Goal: Navigation & Orientation: Find specific page/section

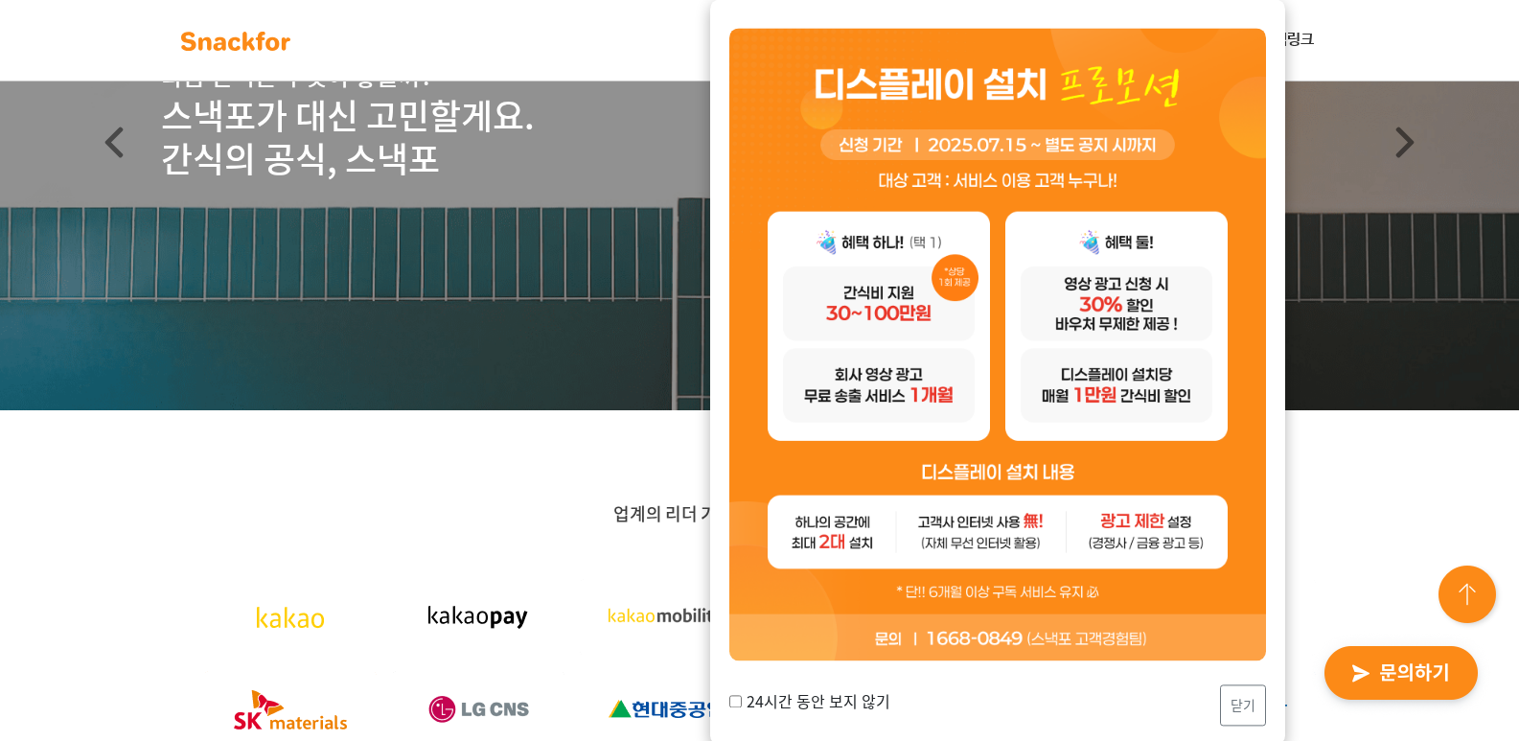
scroll to position [383, 0]
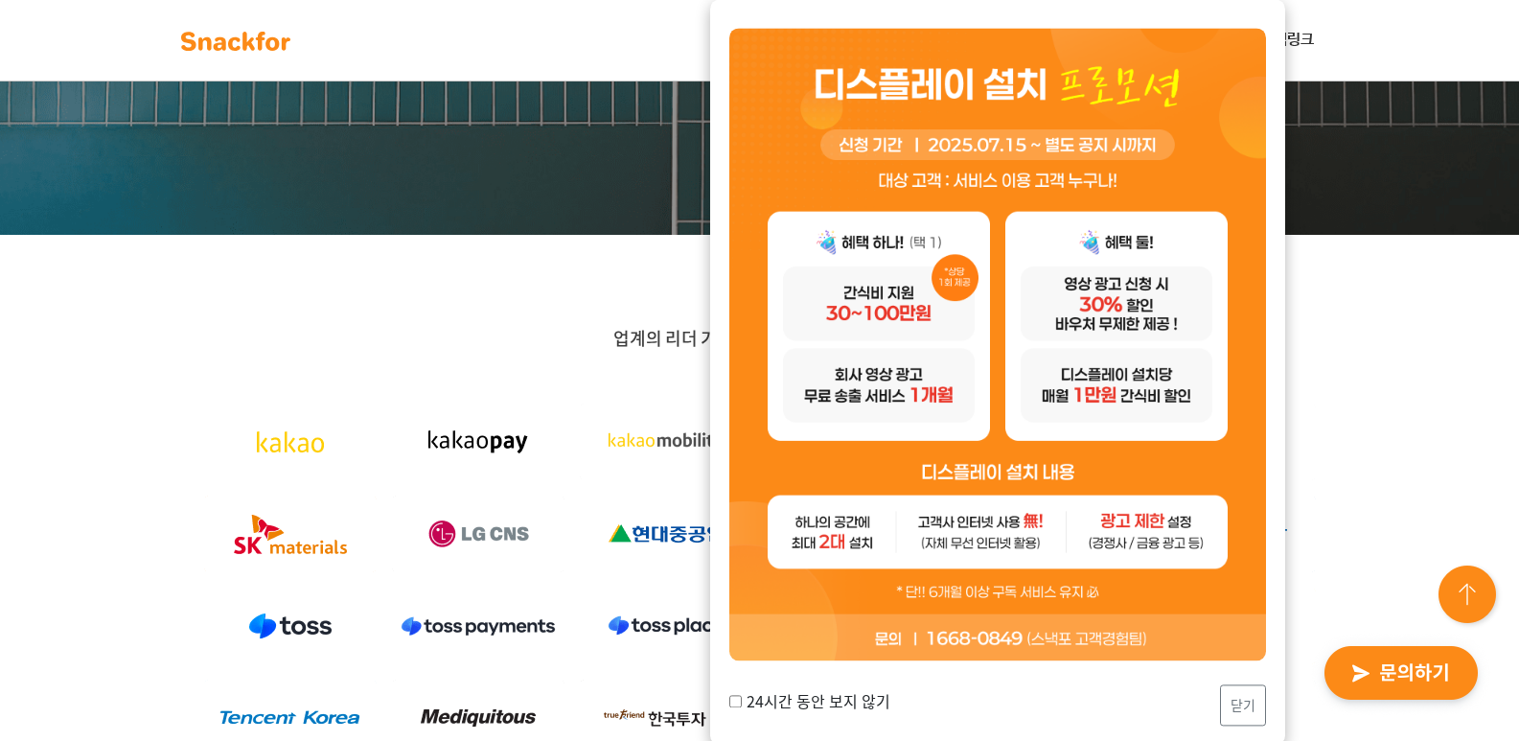
click at [766, 700] on label "24시간 동안 보지 않기" at bounding box center [809, 700] width 161 height 23
click at [742, 700] on input "24시간 동안 보지 않기" at bounding box center [735, 701] width 12 height 12
checkbox input "true"
click at [1241, 705] on button "닫기" at bounding box center [1243, 704] width 46 height 41
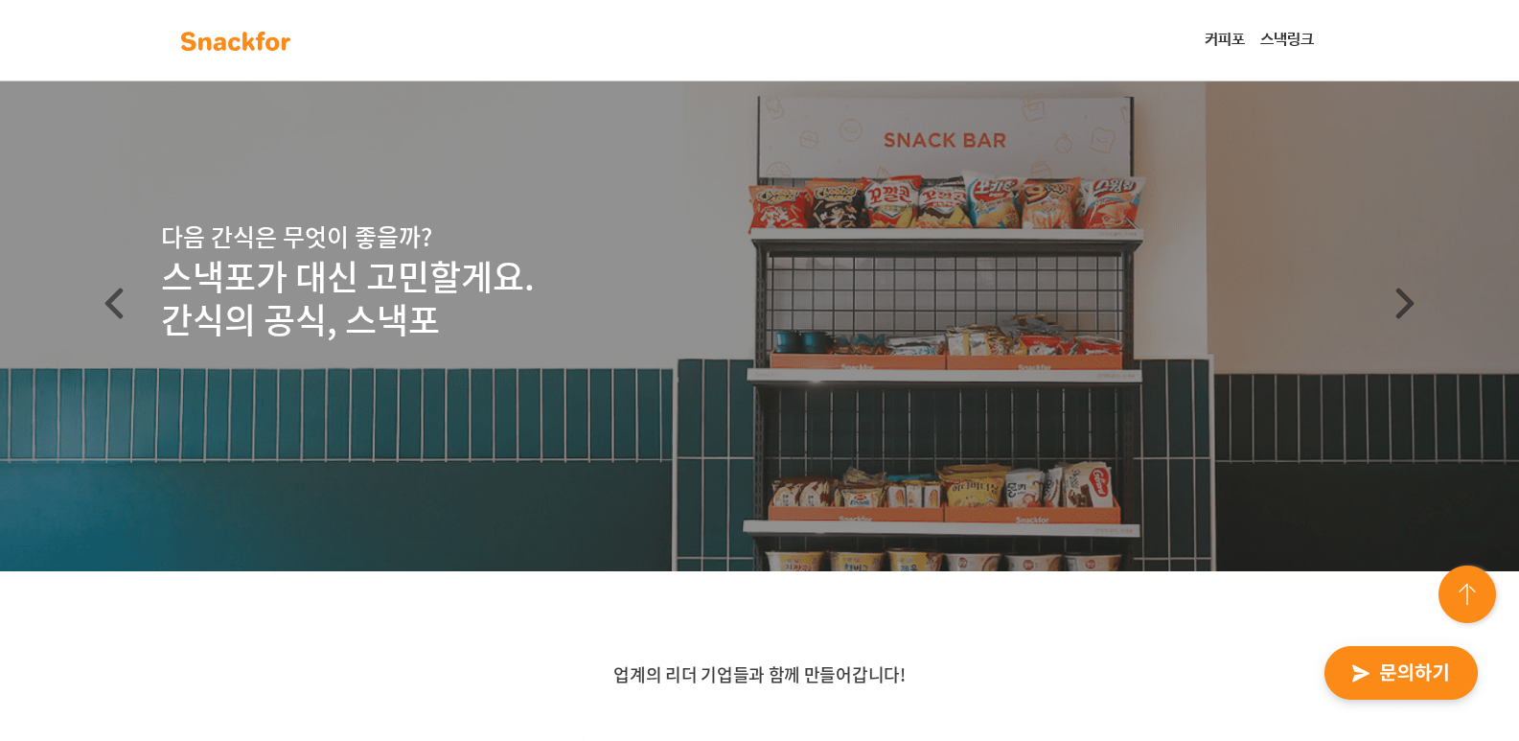
scroll to position [0, 0]
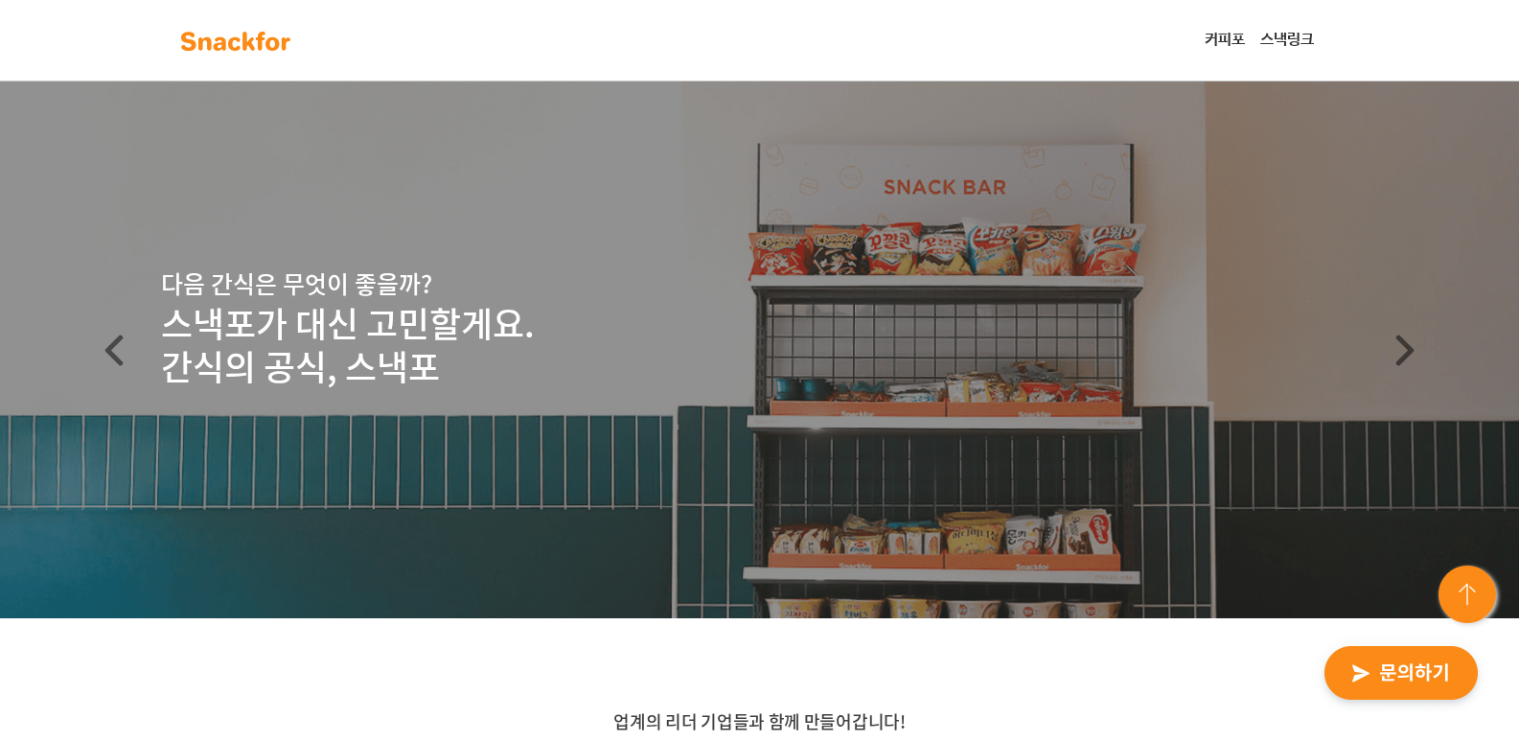
click at [1222, 48] on link "커피포" at bounding box center [1225, 40] width 56 height 38
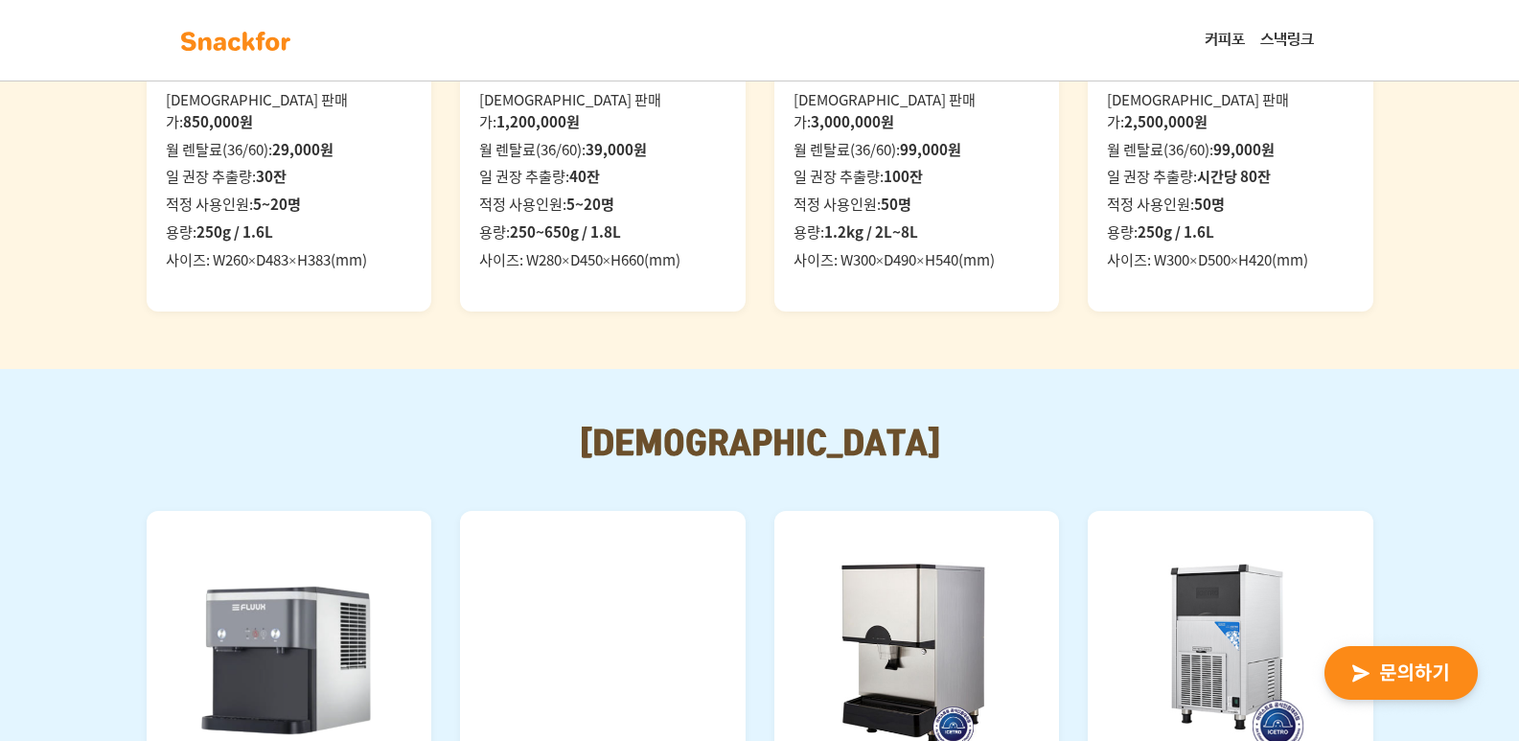
scroll to position [1916, 0]
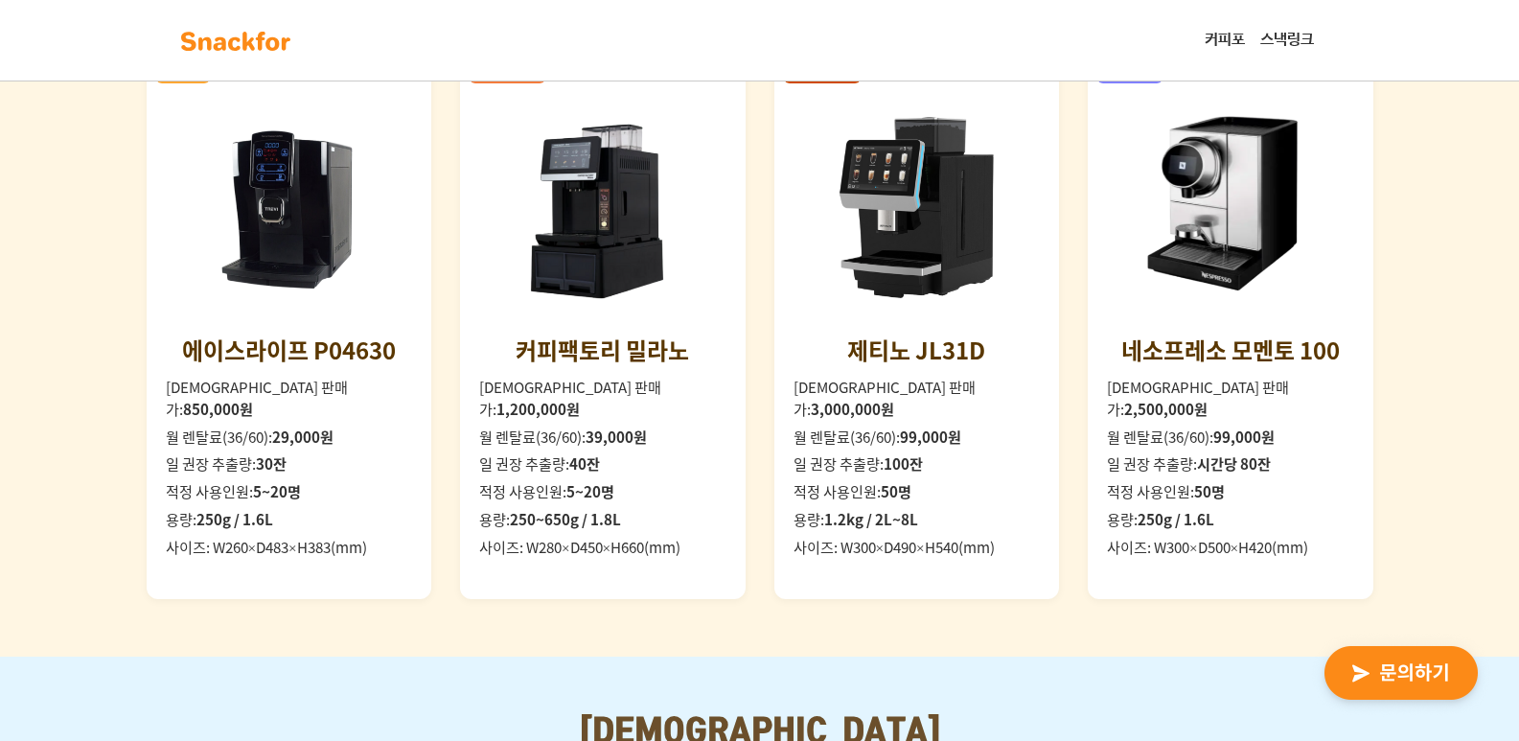
click at [894, 420] on strong "3,000,000원" at bounding box center [852, 409] width 83 height 22
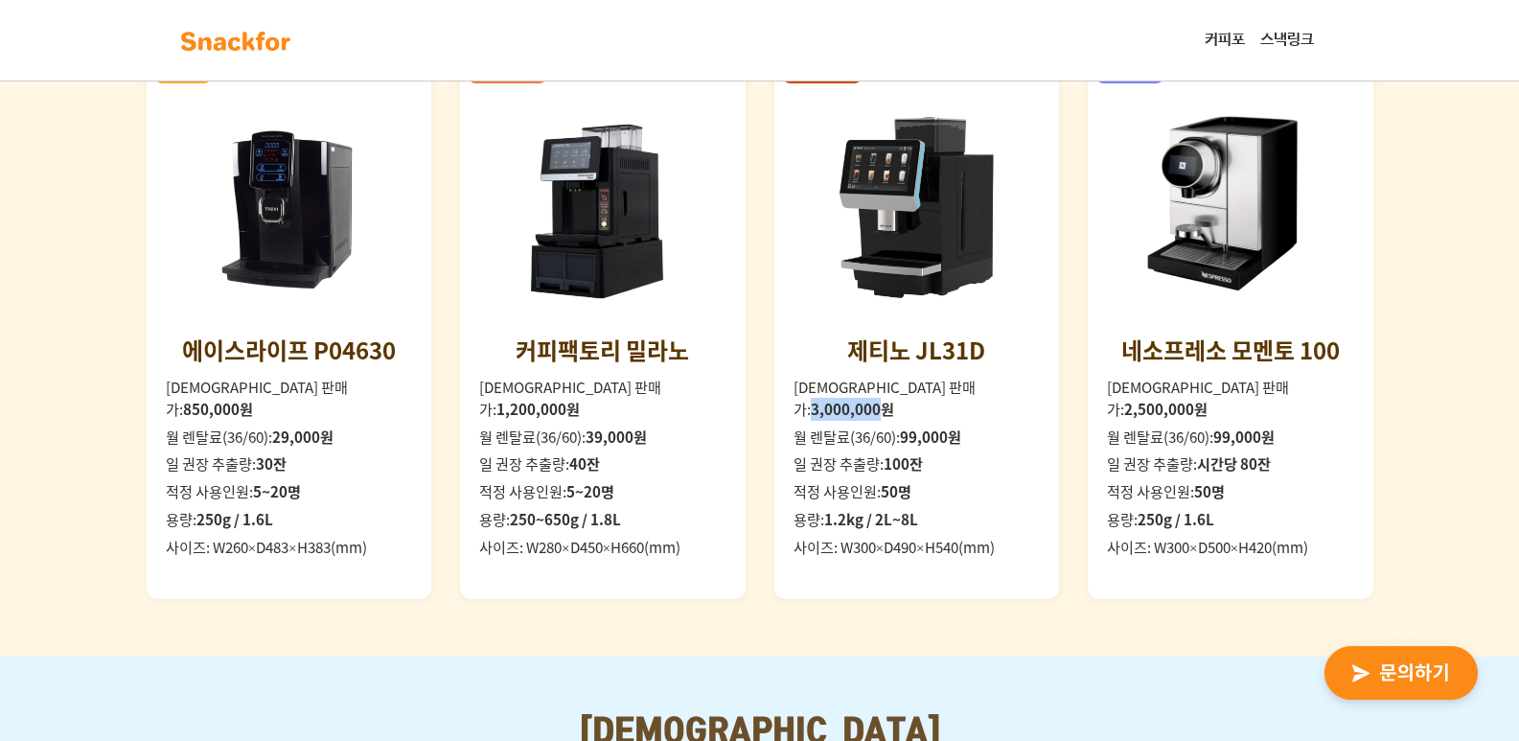
click at [894, 420] on strong "3,000,000원" at bounding box center [852, 409] width 83 height 22
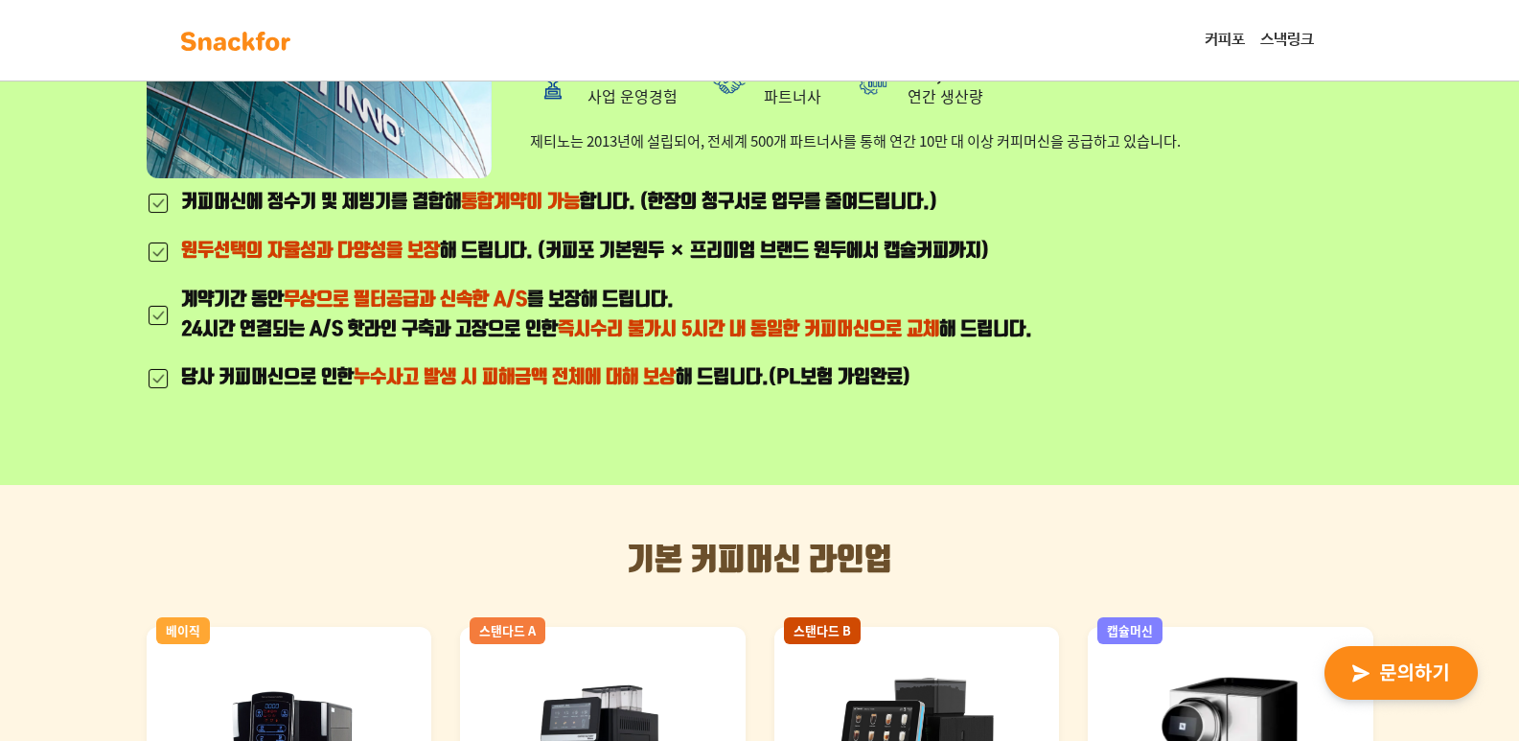
scroll to position [1342, 0]
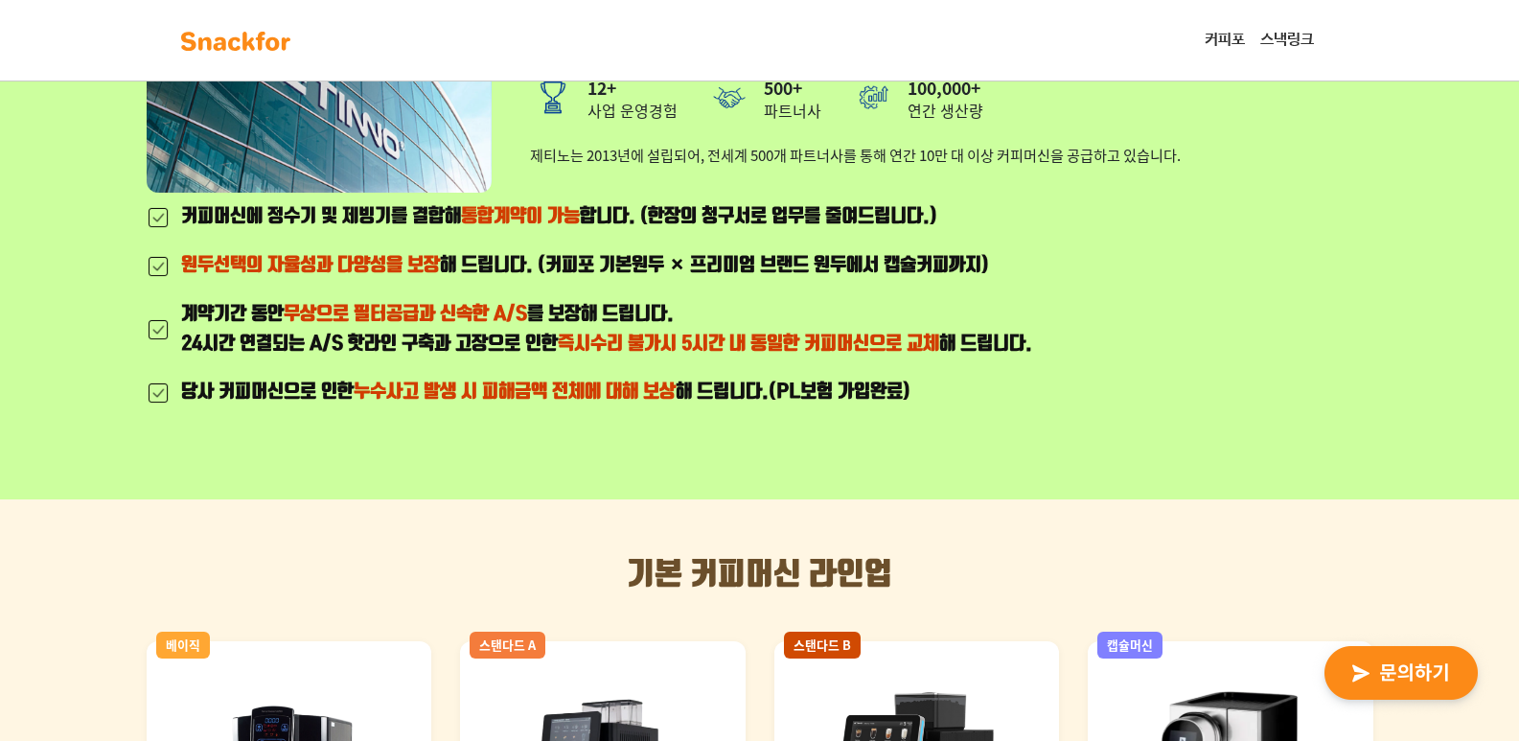
click at [1297, 43] on link "스낵링크" at bounding box center [1286, 40] width 69 height 38
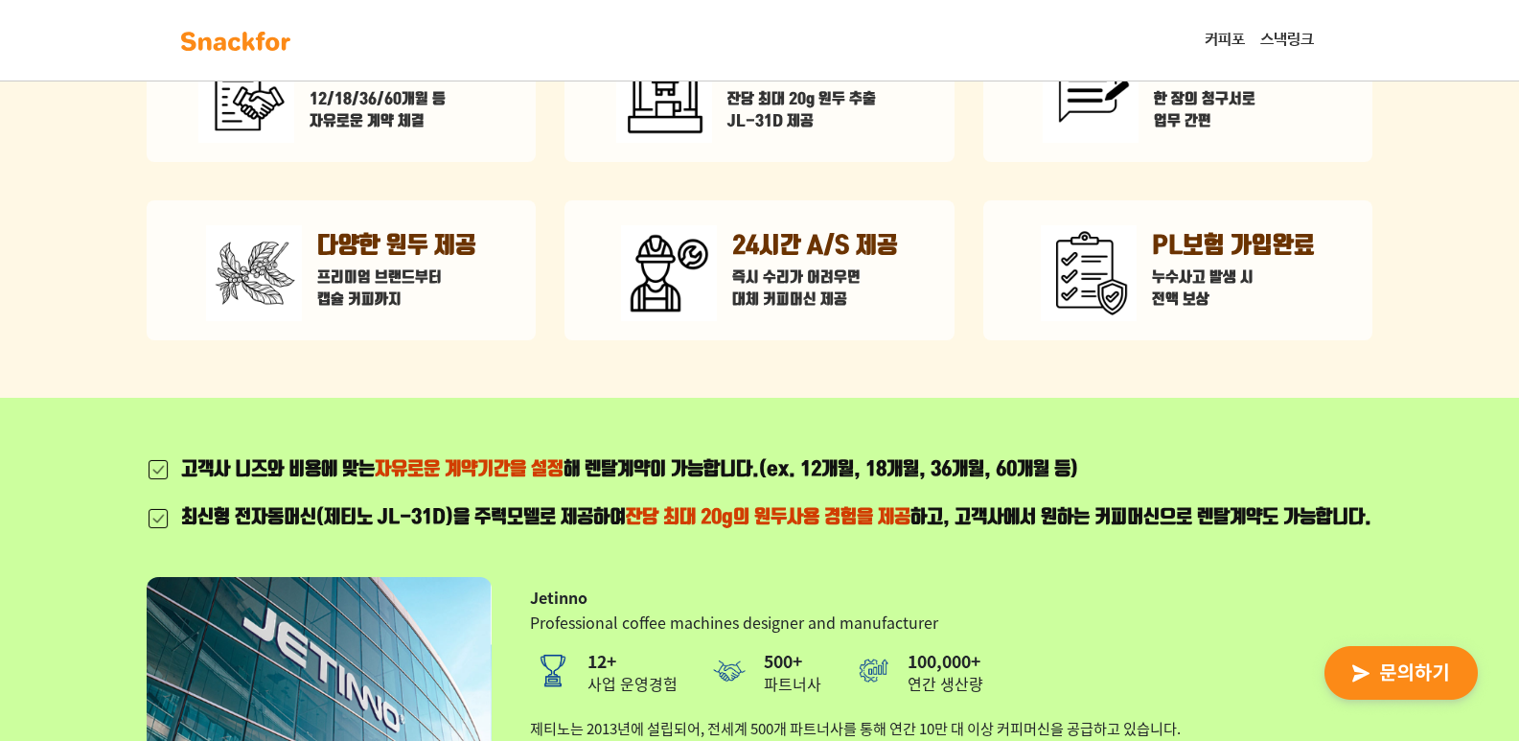
scroll to position [671, 0]
